Goal: Navigation & Orientation: Find specific page/section

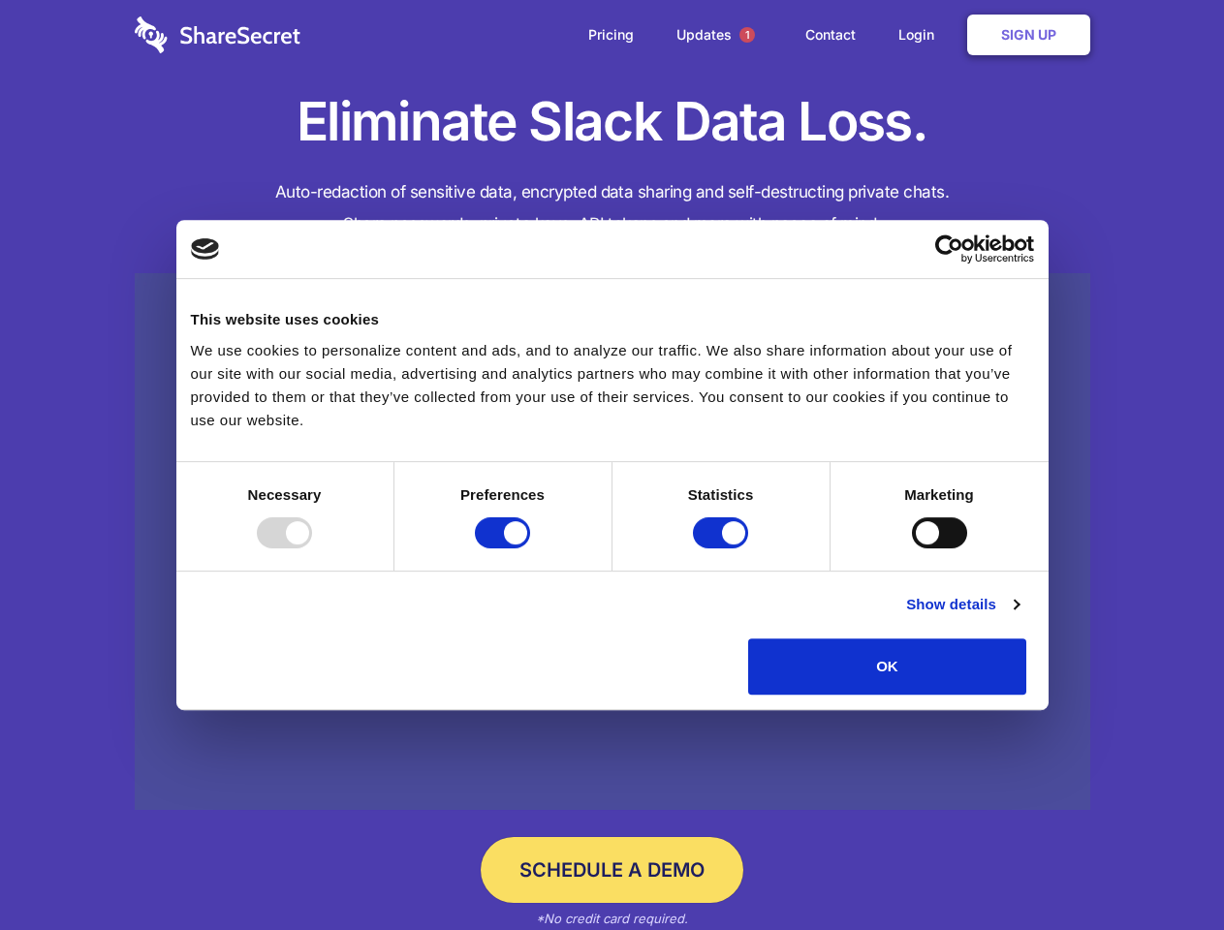
click at [312, 548] on div at bounding box center [284, 532] width 55 height 31
click at [530, 548] on input "Preferences" at bounding box center [502, 532] width 55 height 31
checkbox input "false"
click at [723, 548] on input "Statistics" at bounding box center [720, 532] width 55 height 31
checkbox input "false"
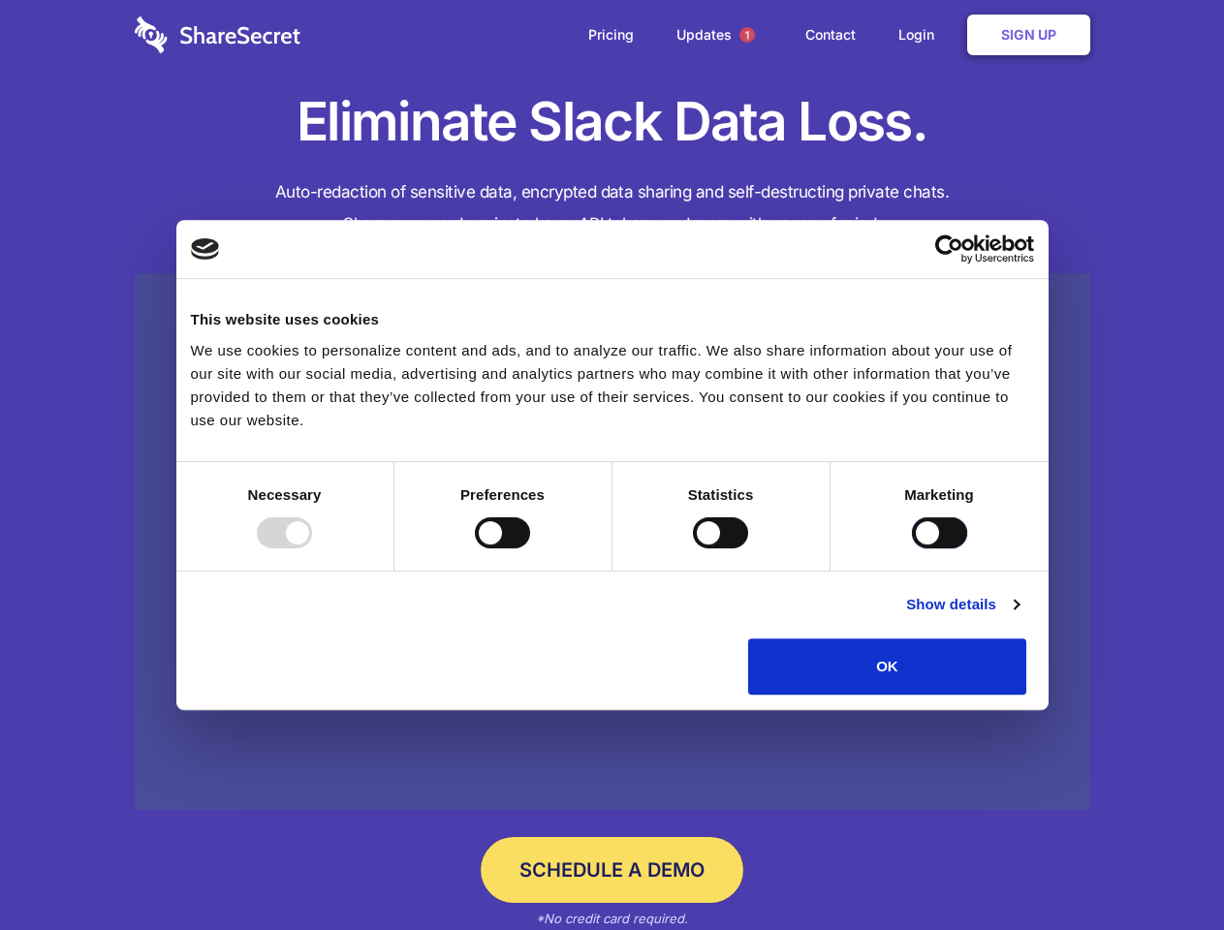
click at [912, 548] on input "Marketing" at bounding box center [939, 532] width 55 height 31
checkbox input "true"
click at [1018, 616] on link "Show details" at bounding box center [962, 604] width 112 height 23
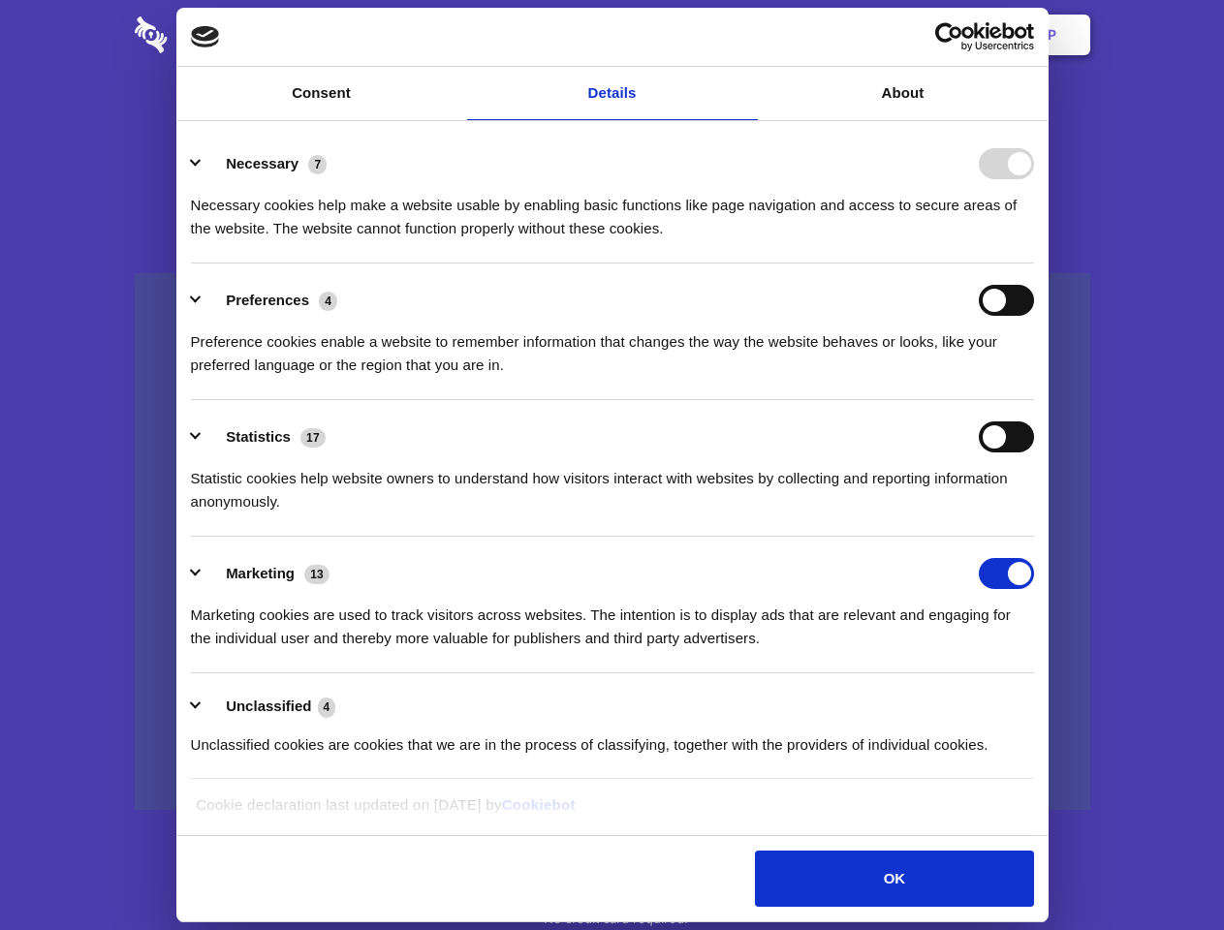
click at [1034, 264] on li "Necessary 7 Necessary cookies help make a website usable by enabling basic func…" at bounding box center [612, 195] width 843 height 137
click at [746, 35] on span "1" at bounding box center [747, 35] width 16 height 16
